Goal: Task Accomplishment & Management: Manage account settings

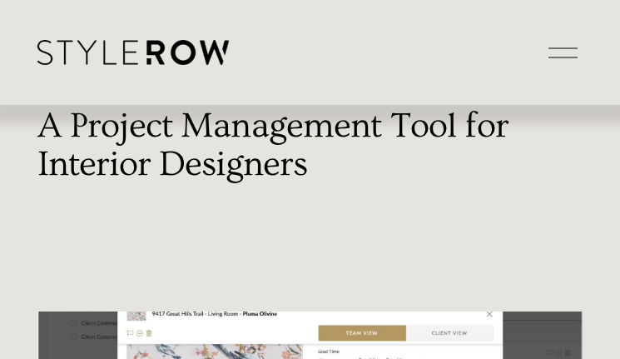
click at [565, 52] on div at bounding box center [563, 52] width 29 height 29
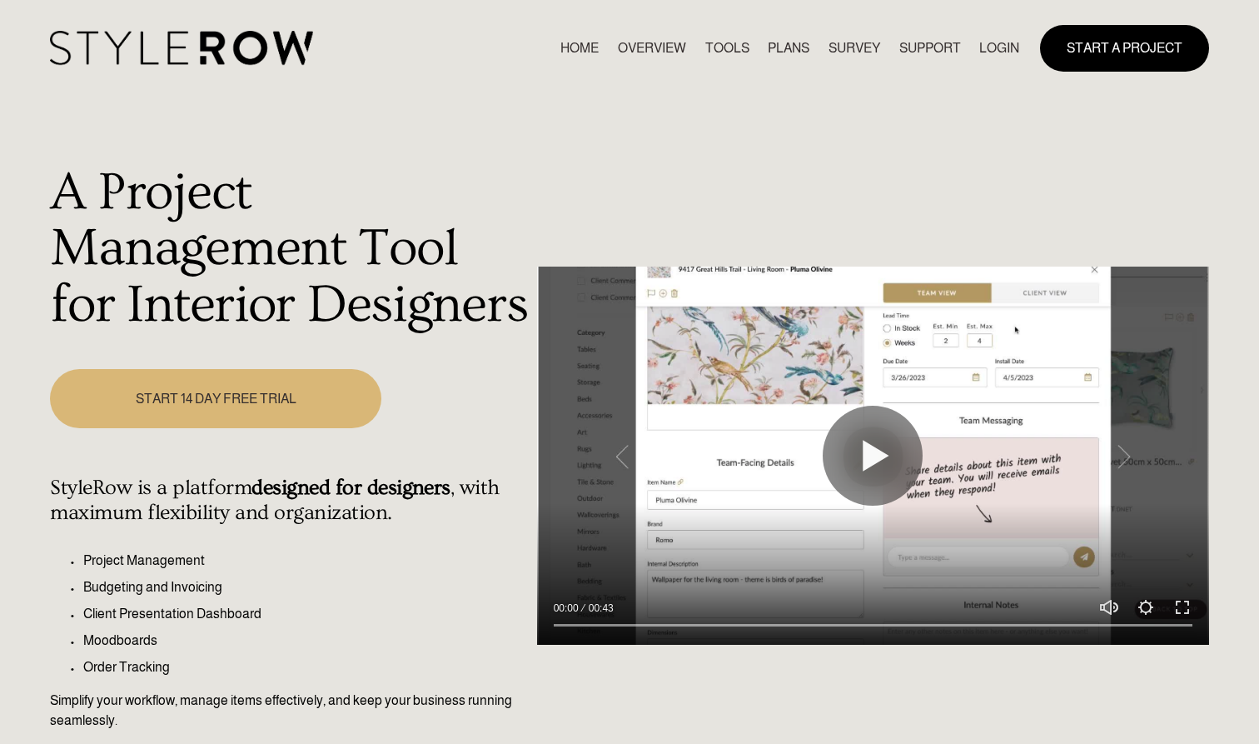
click at [620, 50] on link "LOGIN" at bounding box center [999, 48] width 40 height 22
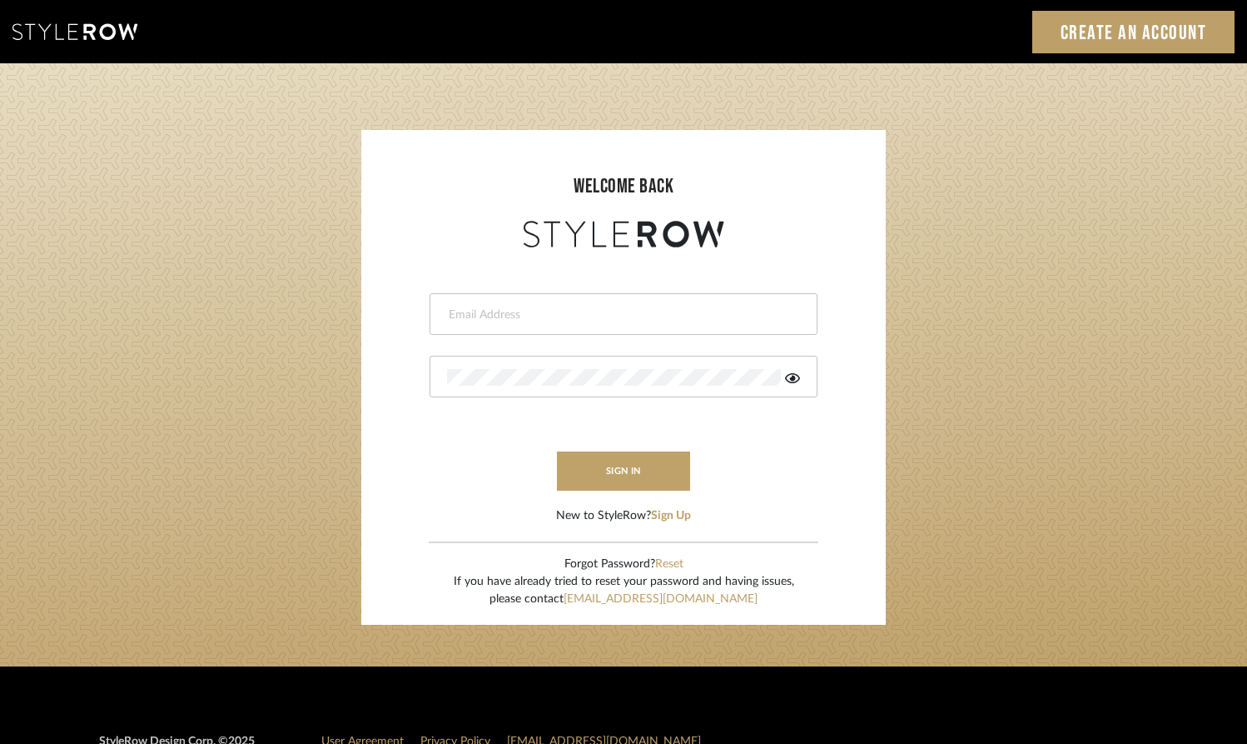
type input "katie@hartzoginteriors.com"
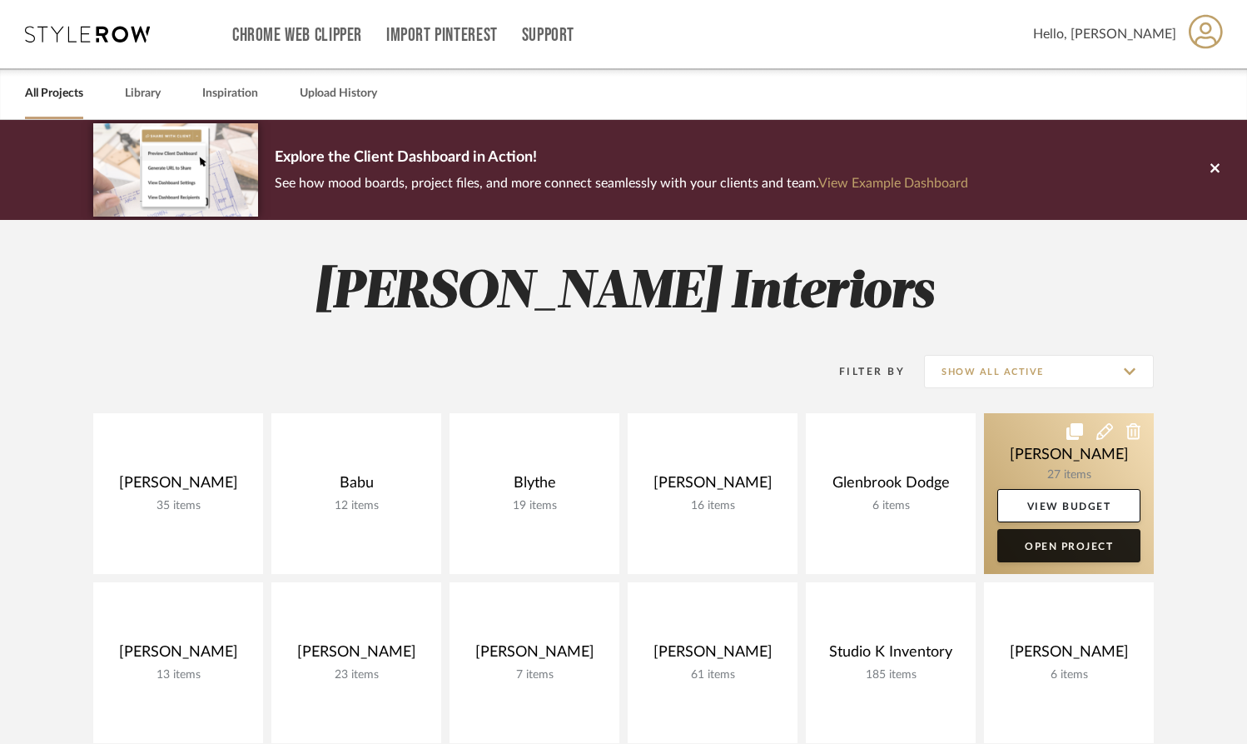
click at [1067, 549] on link "Open Project" at bounding box center [1069, 545] width 143 height 33
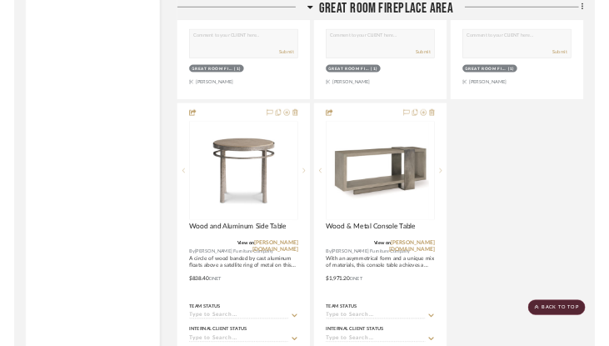
scroll to position [6438, 0]
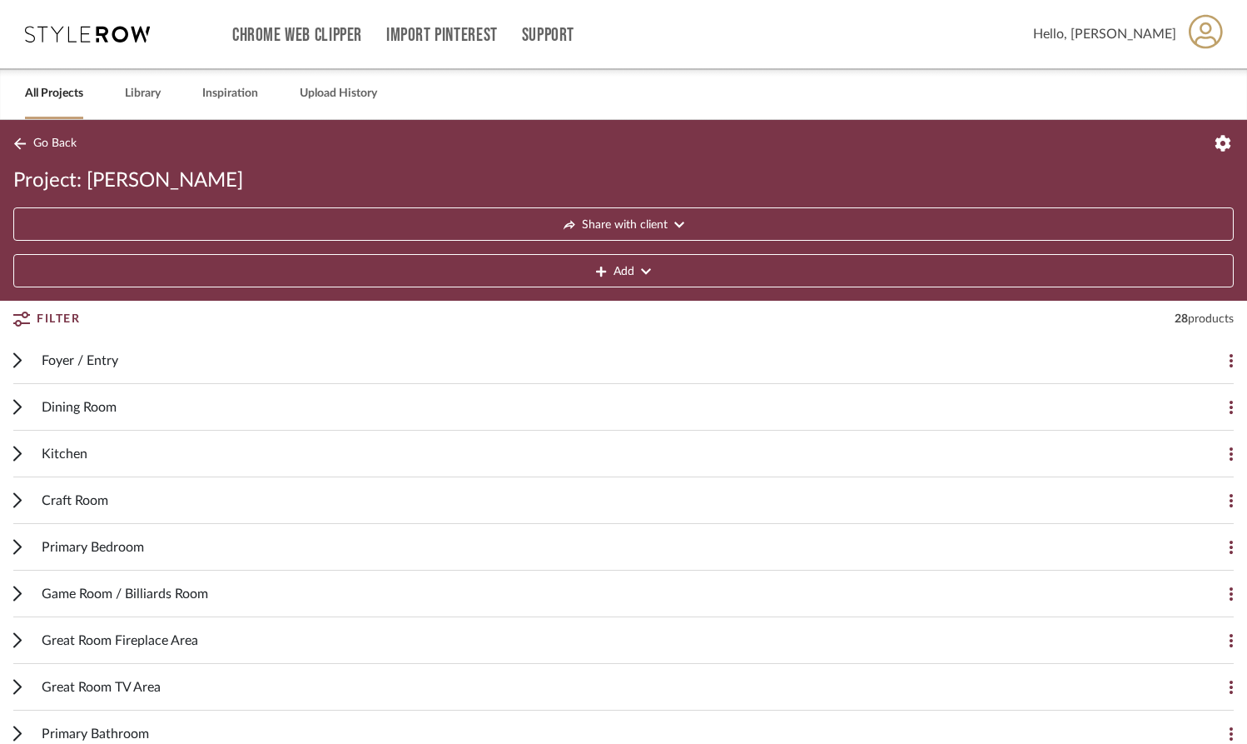
scroll to position [-14, 0]
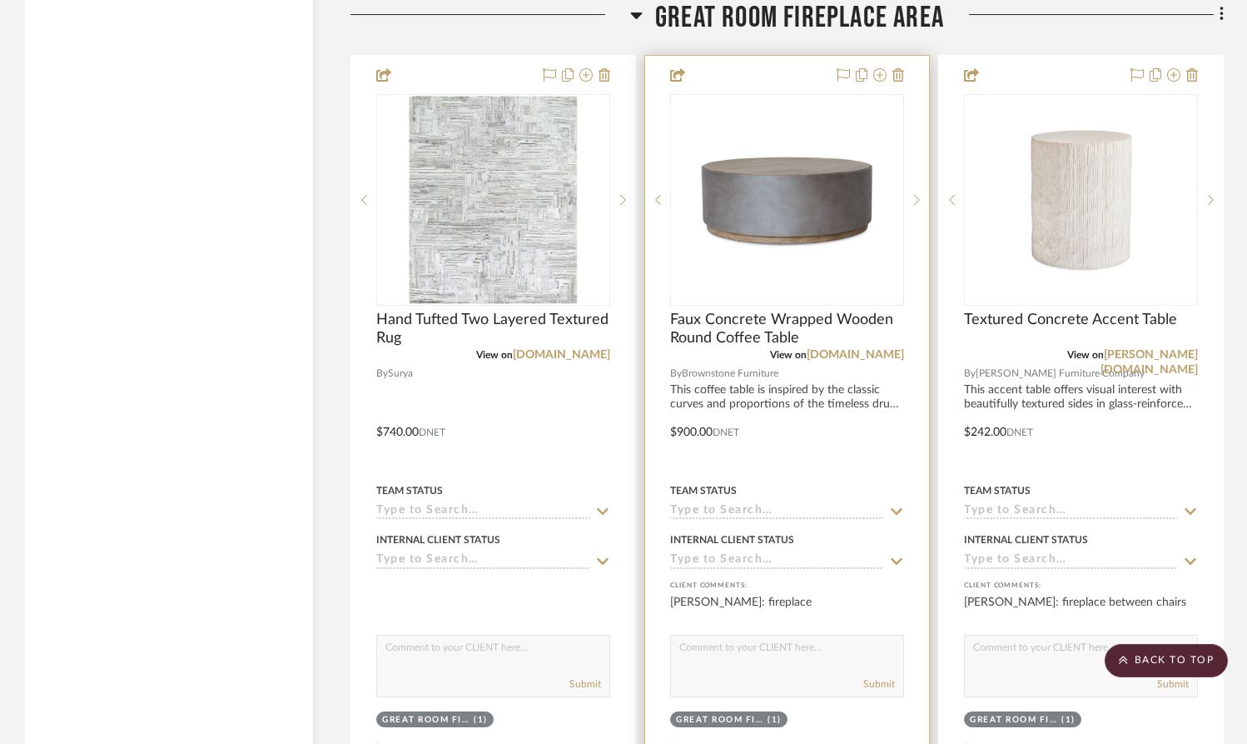
scroll to position [5957, 0]
